Goal: Find specific page/section: Find specific page/section

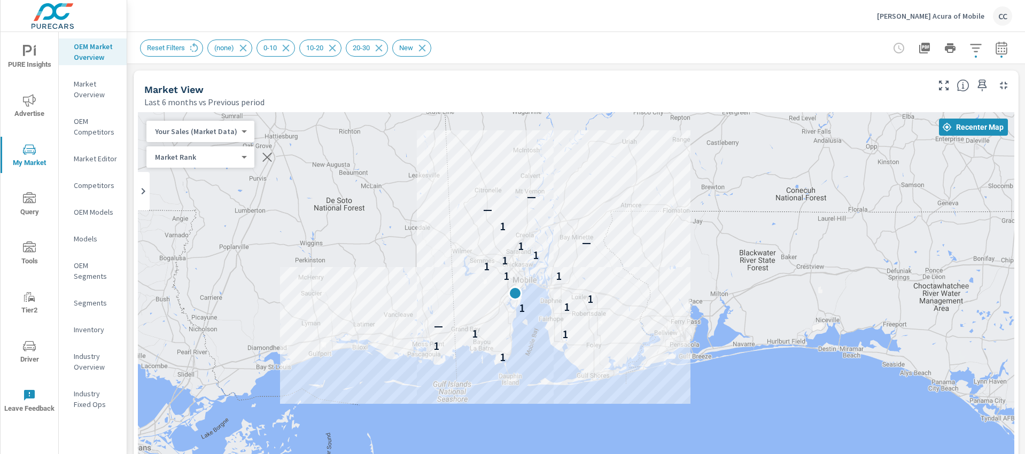
scroll to position [1493, 0]
click at [920, 15] on p "[PERSON_NAME] Acura of Mobile" at bounding box center [930, 16] width 107 height 10
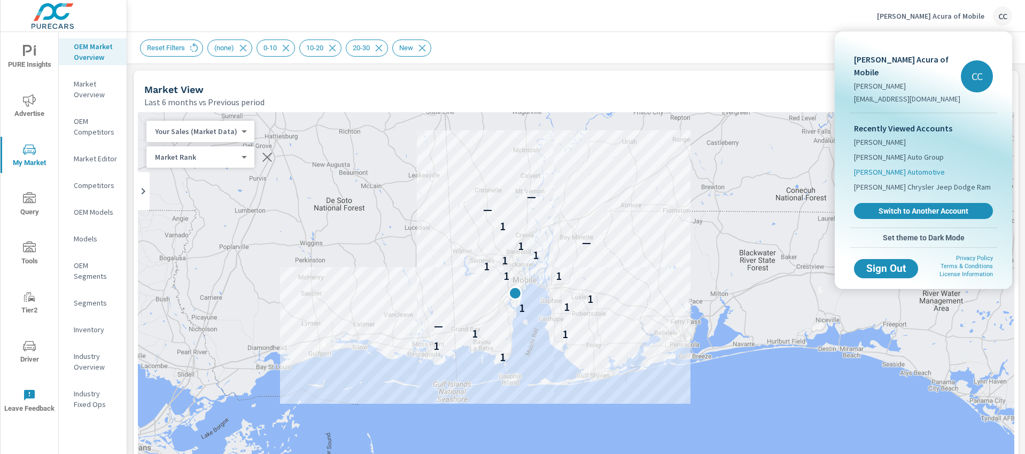
click at [893, 167] on span "[PERSON_NAME] Automotive" at bounding box center [899, 172] width 91 height 11
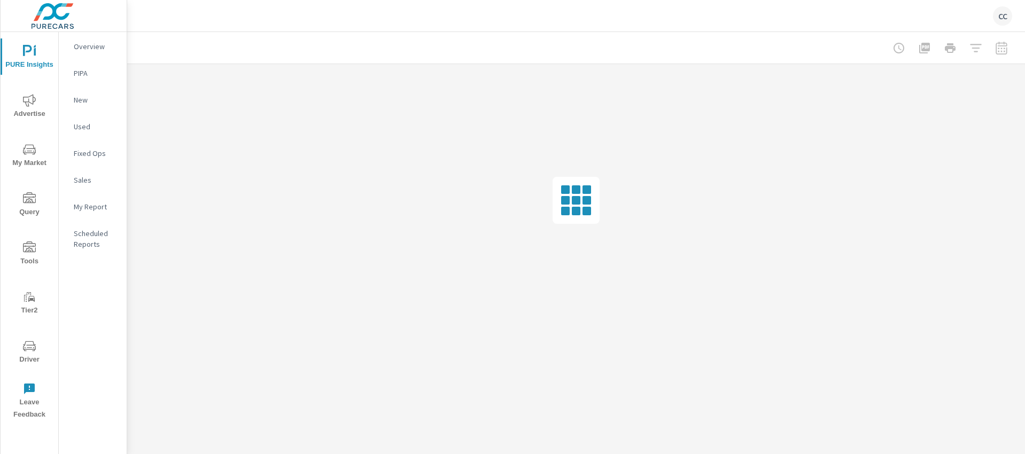
scroll to position [1539, 0]
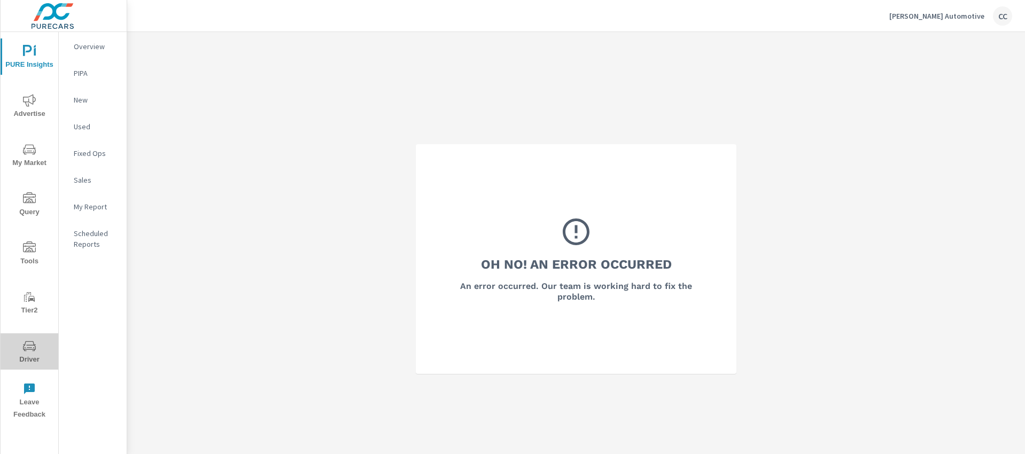
click at [30, 348] on icon "nav menu" at bounding box center [29, 346] width 13 height 13
